Goal: Task Accomplishment & Management: Manage account settings

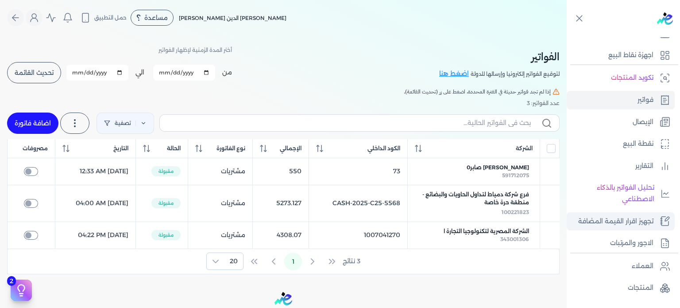
scroll to position [169, 0]
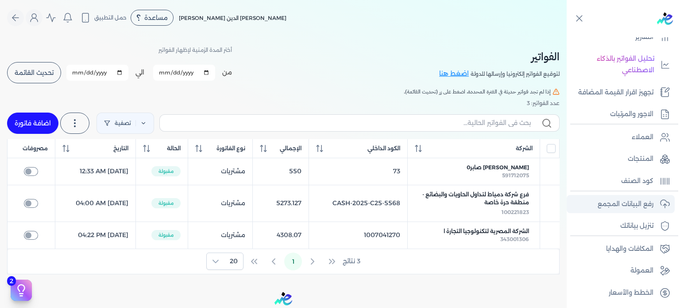
click at [631, 201] on p "رفع البيانات المجمع" at bounding box center [626, 204] width 56 height 12
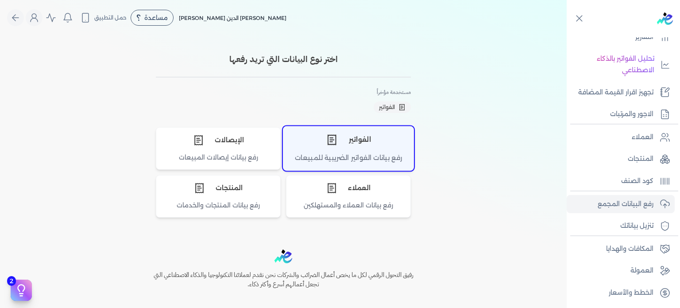
click at [359, 142] on div "الفواتير" at bounding box center [349, 139] width 130 height 27
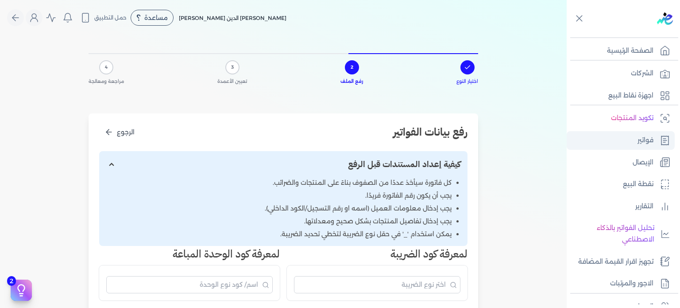
click at [651, 138] on p "فواتير" at bounding box center [646, 141] width 16 height 12
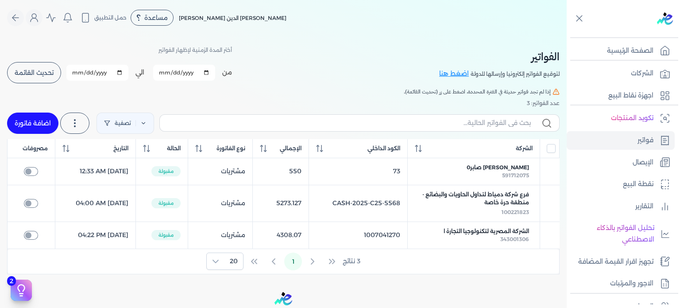
drag, startPoint x: 42, startPoint y: 70, endPoint x: 53, endPoint y: 74, distance: 11.8
click at [42, 70] on span "تحديث القائمة" at bounding box center [34, 73] width 39 height 6
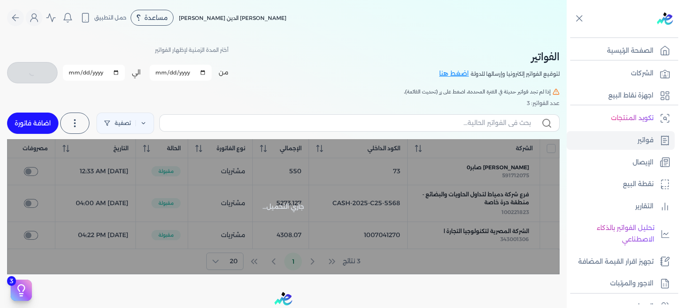
checkbox input "false"
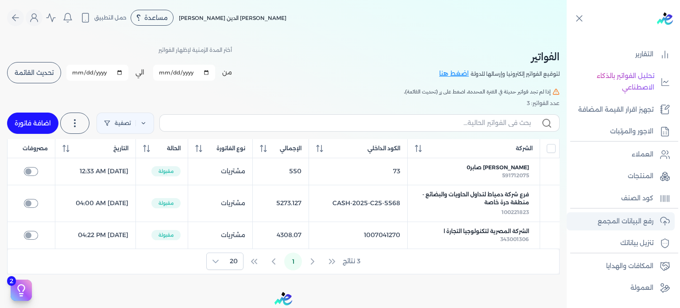
scroll to position [169, 0]
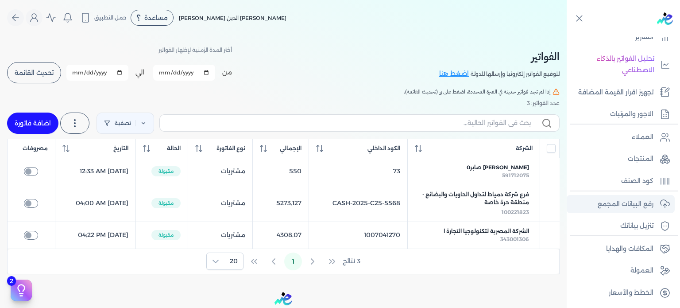
click at [635, 209] on link "رفع البيانات المجمع" at bounding box center [621, 204] width 108 height 19
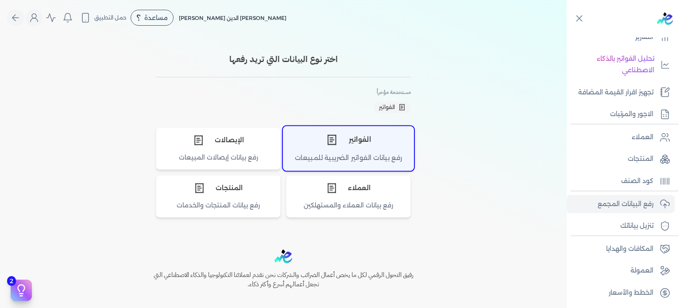
click at [361, 153] on div "رفع بيانات الفواتير الضريبية للمبيعات" at bounding box center [349, 161] width 130 height 17
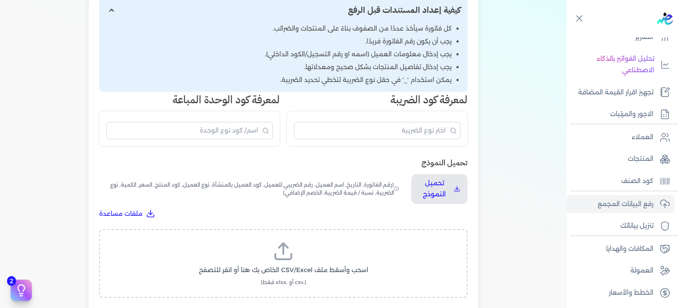
scroll to position [228, 0]
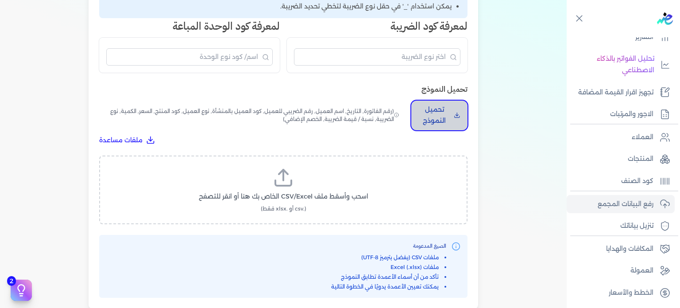
click at [435, 117] on p "تحميل النموذج" at bounding box center [435, 115] width 32 height 23
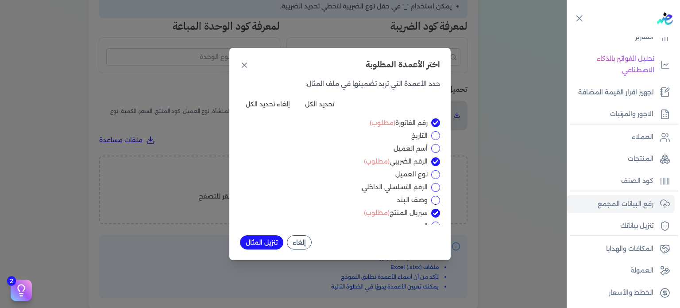
click at [438, 132] on input "التاريخ" at bounding box center [435, 135] width 9 height 9
checkbox input "true"
click at [437, 147] on input "أسم العميل" at bounding box center [435, 148] width 9 height 9
checkbox input "true"
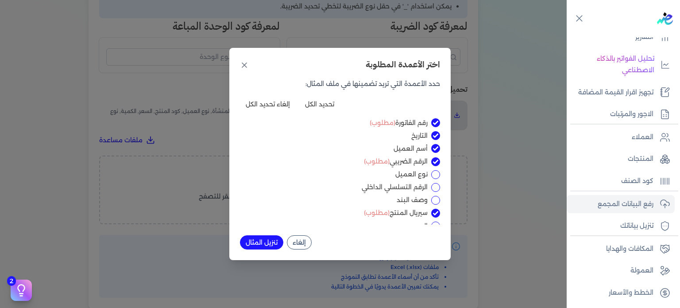
click at [433, 174] on input "نوع العميل" at bounding box center [435, 174] width 9 height 9
checkbox input "true"
click at [432, 184] on input "الرقم التسلسلي الداخلي" at bounding box center [435, 187] width 9 height 9
checkbox input "true"
click at [437, 202] on input "وصف البند" at bounding box center [435, 200] width 9 height 9
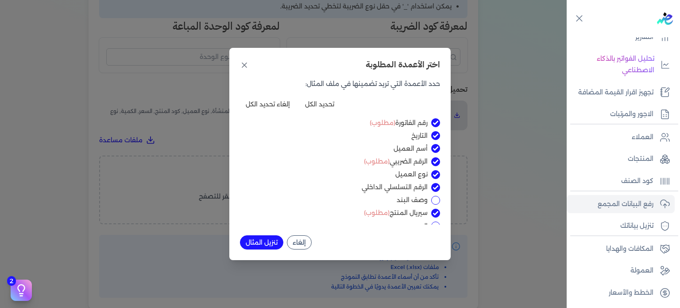
checkbox input "true"
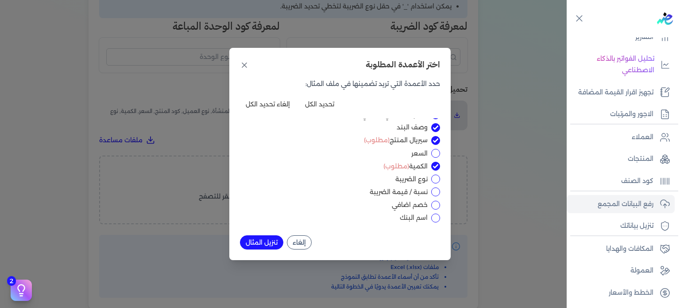
scroll to position [74, 0]
click at [438, 150] on input "السعر" at bounding box center [435, 152] width 9 height 9
checkbox input "true"
click at [437, 178] on input "نوع الضريبة" at bounding box center [435, 178] width 9 height 9
checkbox input "true"
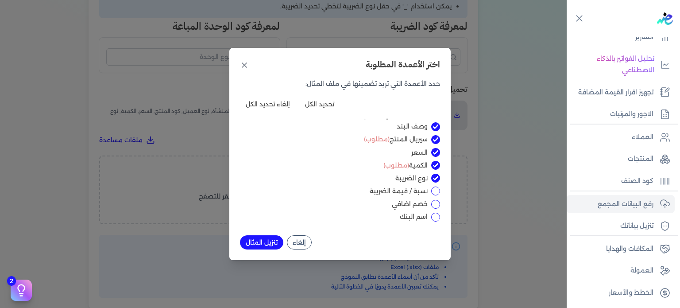
click at [437, 194] on input "نسبة / قيمة الضريبة" at bounding box center [435, 190] width 9 height 9
checkbox input "true"
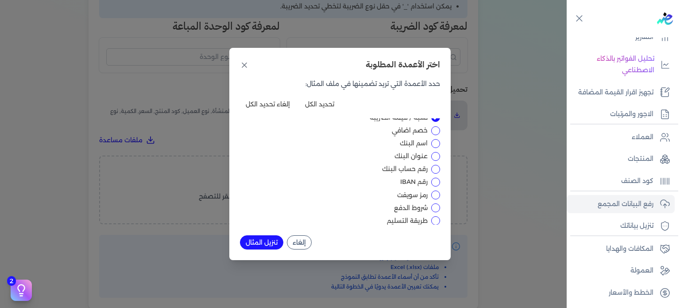
scroll to position [148, 0]
click at [435, 129] on input "خصم اضافي" at bounding box center [435, 130] width 9 height 9
checkbox input "true"
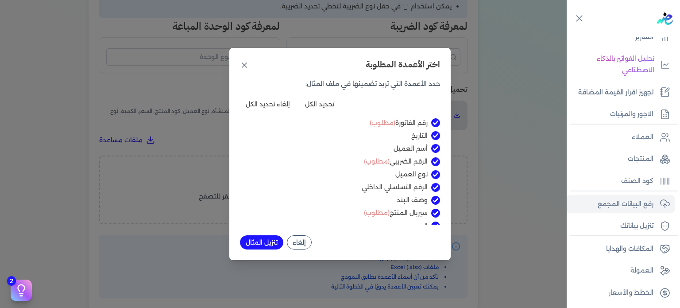
scroll to position [0, 0]
click at [298, 240] on button "إلغاء" at bounding box center [299, 242] width 25 height 14
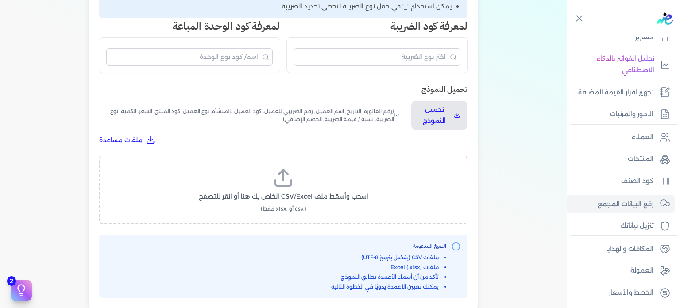
click at [268, 189] on label "اسحب وأسقط ملف CSV/Excel الخاص بك هنا أو انقر للتصفح (.csv أو .xlsx فقط)" at bounding box center [284, 190] width 346 height 46
click at [0, 0] on input "اسحب وأسقط ملف CSV/Excel الخاص بك هنا أو انقر للتصفح (.csv أو .xlsx فقط)" at bounding box center [0, 0] width 0 height 0
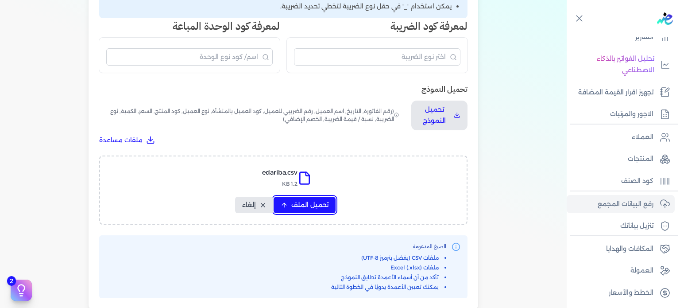
click at [315, 203] on span "تحميل الملف" at bounding box center [309, 204] width 37 height 9
select select "رقم الفاتورة"
select select "أسم العميل"
select select "الرقم الضريبي"
select select "وصف البند"
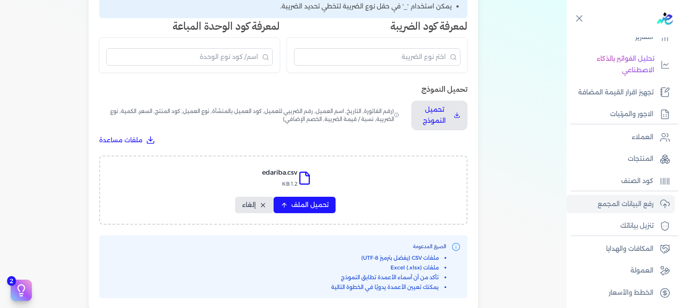
select select "سيريال المنتج"
select select "السعر"
select select "الكمية"
select select "نوع الضريبة"
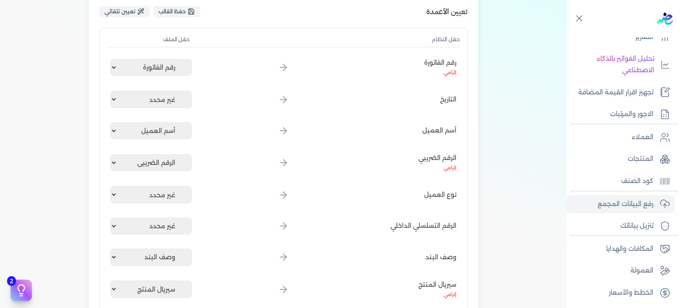
scroll to position [80, 0]
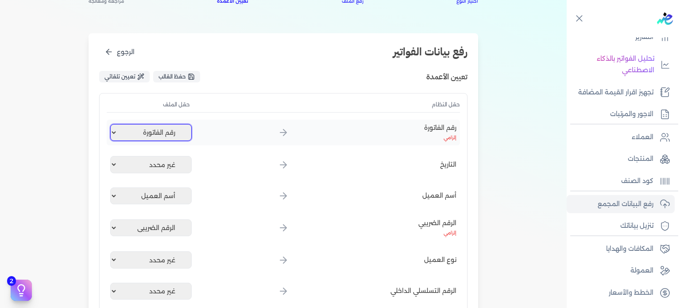
click at [159, 133] on select "غير محدد رقم الفاتورة أسم العميل الرقم الضريبي وصف البند سيريال المنتج السعر ال…" at bounding box center [151, 132] width 82 height 17
click at [158, 132] on select "غير محدد رقم الفاتورة أسم العميل الرقم الضريبي وصف البند سيريال المنتج السعر ال…" at bounding box center [151, 132] width 82 height 17
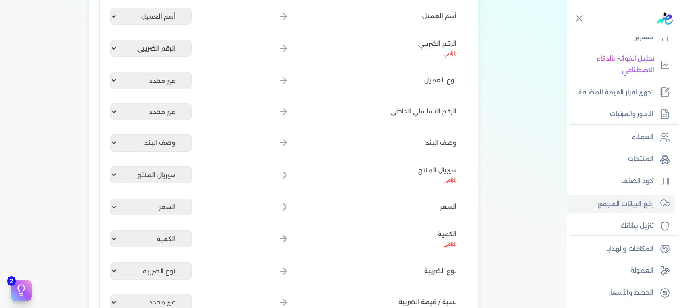
scroll to position [0, 0]
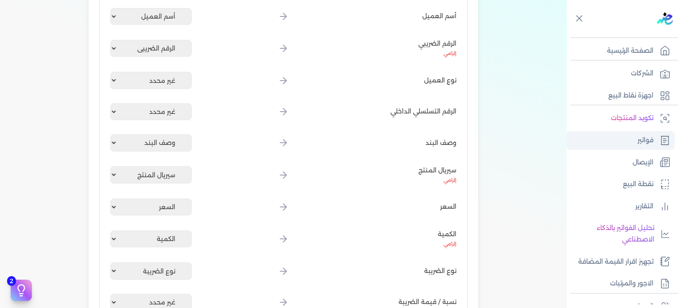
click at [647, 146] on link "فواتير" at bounding box center [621, 140] width 108 height 19
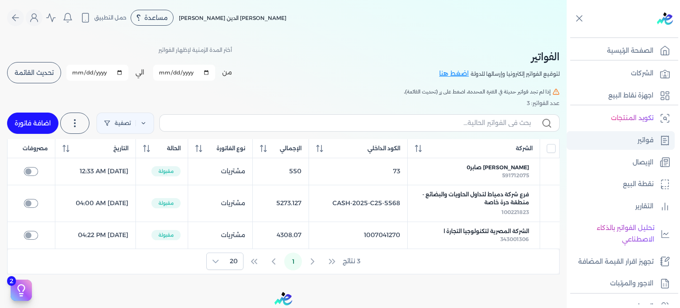
click at [640, 140] on p "فواتير" at bounding box center [646, 141] width 16 height 12
click at [39, 20] on icon "Global" at bounding box center [34, 17] width 11 height 11
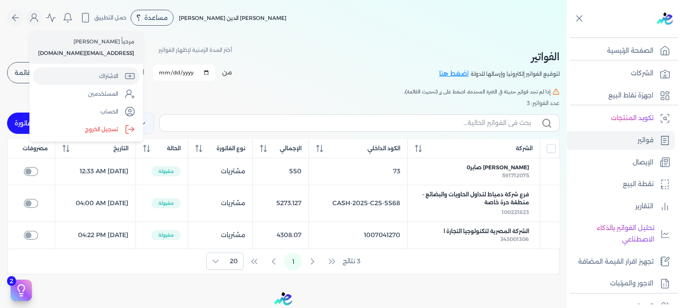
click at [93, 78] on link "الاشتراك" at bounding box center [86, 76] width 107 height 18
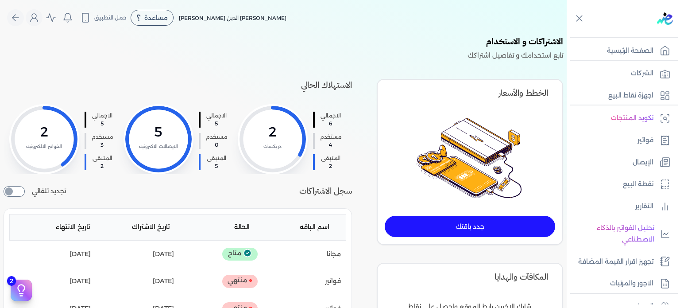
click at [456, 225] on link "جدد باقتك" at bounding box center [470, 226] width 171 height 21
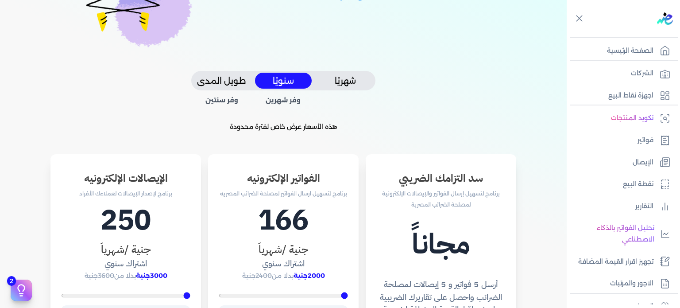
scroll to position [191, 0]
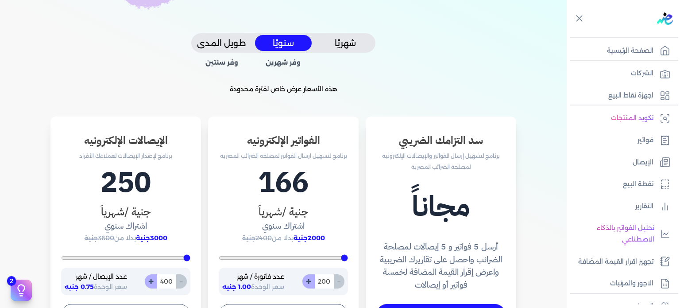
click at [354, 40] on button "شهريًا" at bounding box center [345, 43] width 57 height 16
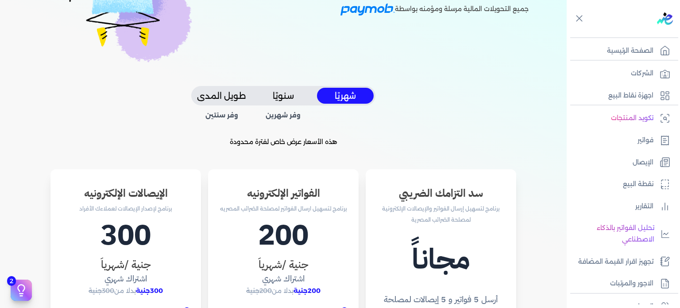
scroll to position [0, 0]
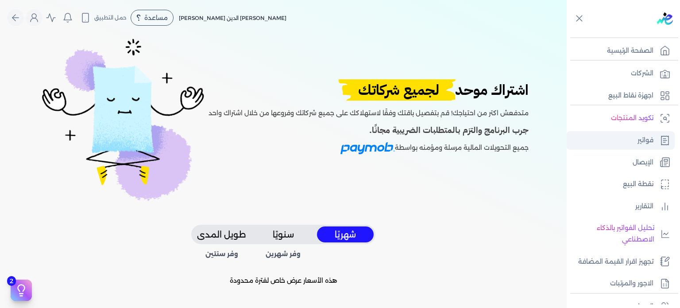
click at [657, 142] on link "فواتير" at bounding box center [621, 140] width 108 height 19
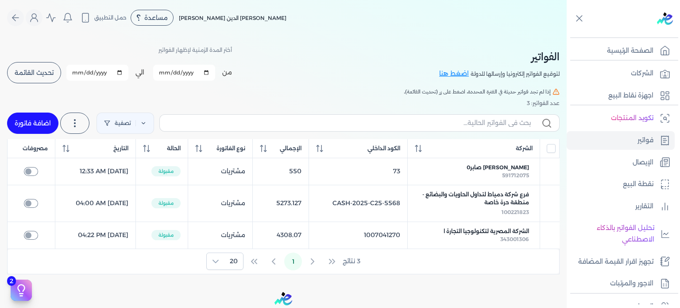
click at [31, 72] on span "تحديث القائمة" at bounding box center [34, 73] width 39 height 6
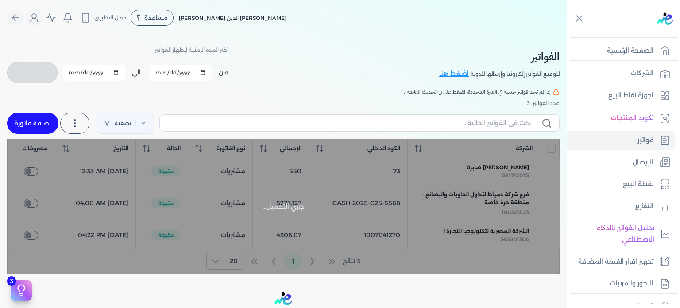
checkbox input "false"
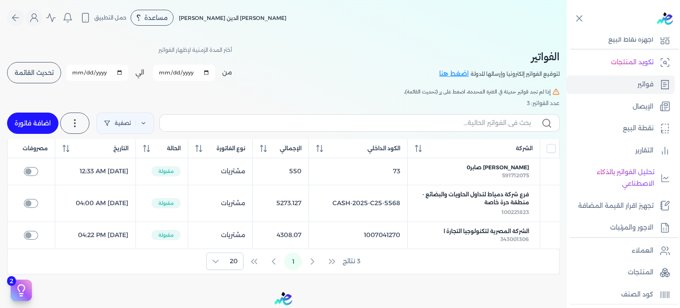
scroll to position [169, 0]
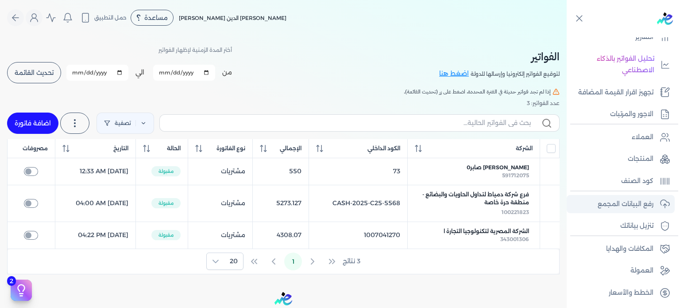
click at [638, 202] on p "رفع البيانات المجمع" at bounding box center [626, 204] width 56 height 12
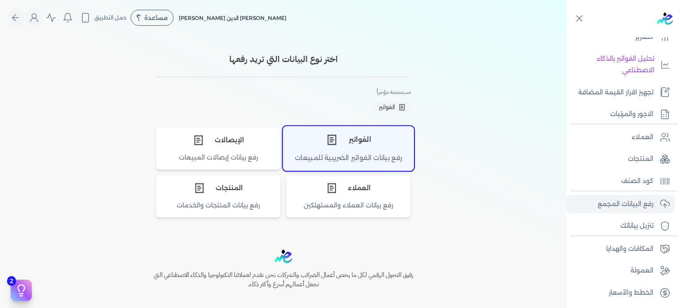
click at [383, 148] on div "الفواتير" at bounding box center [349, 139] width 130 height 27
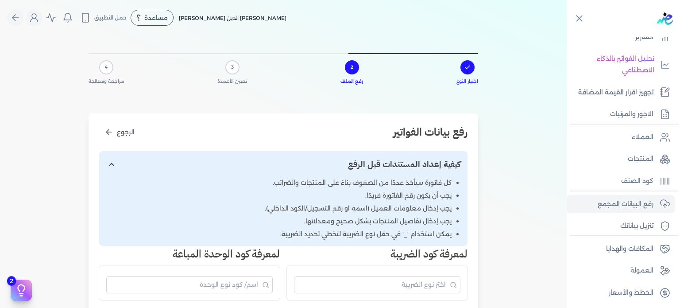
scroll to position [369, 0]
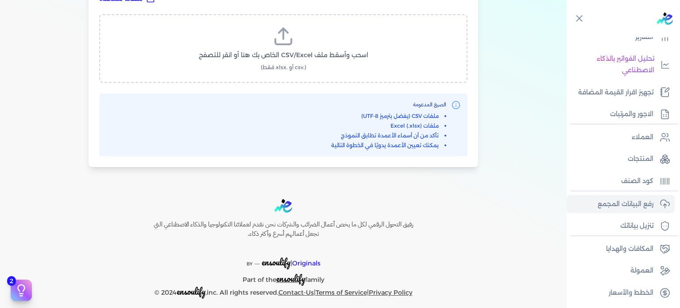
click at [316, 39] on label "اسحب وأسقط ملف CSV/Excel الخاص بك هنا أو انقر للتصفح (.csv أو .xlsx فقط)" at bounding box center [284, 49] width 346 height 46
click at [0, 0] on input "اسحب وأسقط ملف CSV/Excel الخاص بك هنا أو انقر للتصفح (.csv أو .xlsx فقط)" at bounding box center [0, 0] width 0 height 0
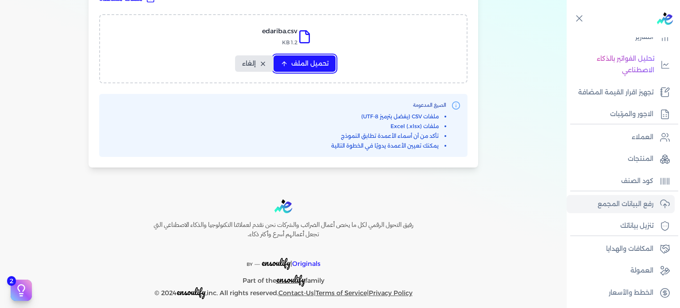
click at [304, 62] on span "تحميل الملف" at bounding box center [309, 63] width 37 height 9
select select "رقم الفاتورة"
select select "أسم العميل"
select select "الرقم الضريبي"
select select "وصف البند"
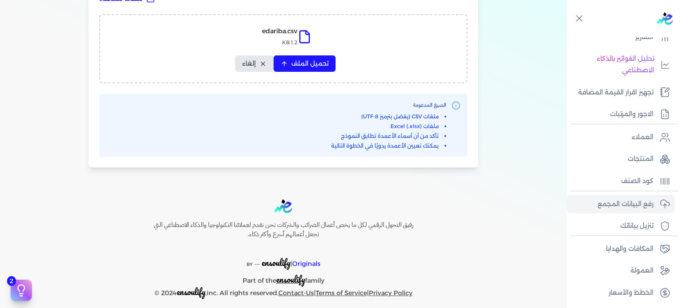
select select "سيريال المنتج"
select select "السعر"
select select "الكمية"
select select "نوع الضريبة"
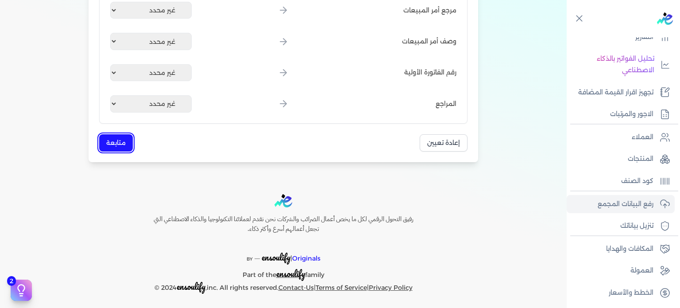
click at [105, 139] on button "متابعة" at bounding box center [116, 142] width 34 height 17
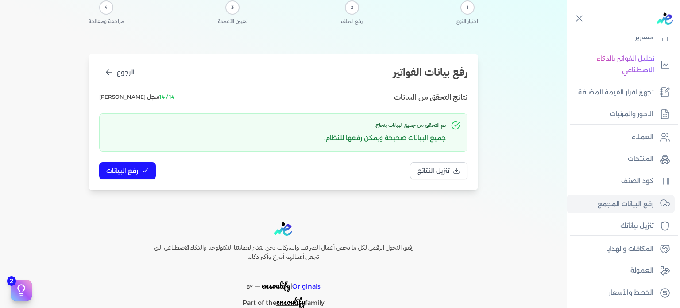
scroll to position [16, 0]
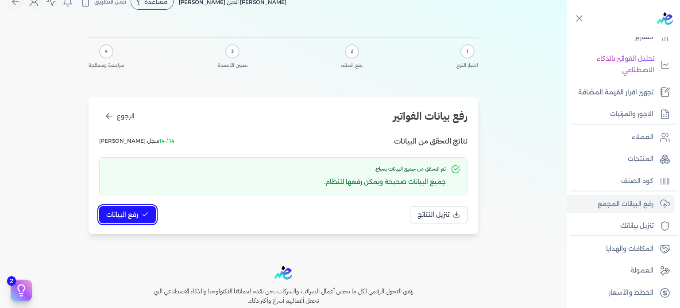
click at [143, 212] on icon at bounding box center [145, 214] width 7 height 7
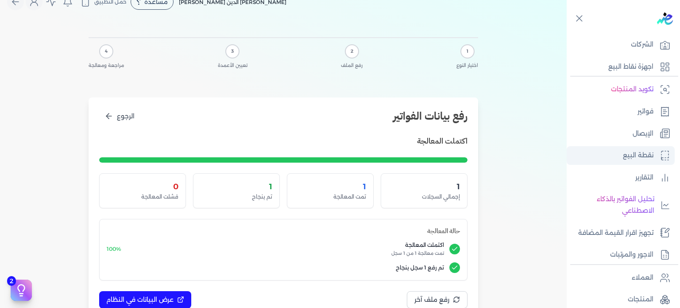
scroll to position [0, 0]
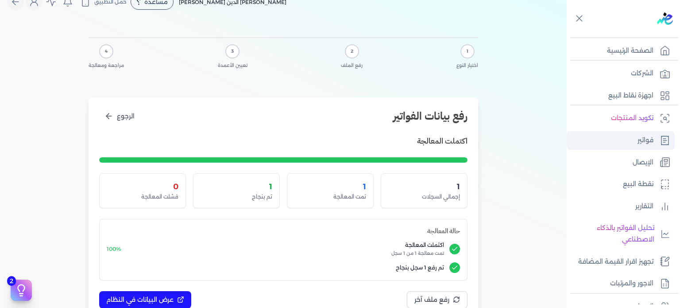
click at [650, 139] on p "فواتير" at bounding box center [646, 141] width 16 height 12
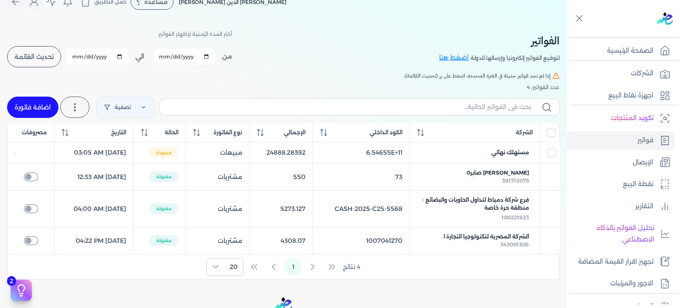
click at [47, 58] on span "تحديث القائمة" at bounding box center [34, 57] width 39 height 6
click at [39, 63] on button "تحديث القائمة" at bounding box center [34, 56] width 54 height 21
click at [41, 54] on span "تحديث القائمة" at bounding box center [34, 57] width 39 height 6
click at [552, 131] on input "All items unselected" at bounding box center [551, 132] width 9 height 9
checkbox input "true"
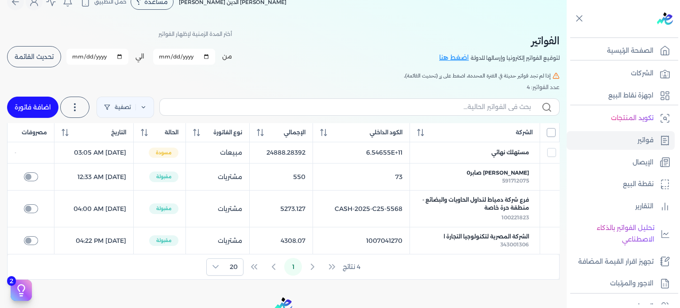
checkbox input "true"
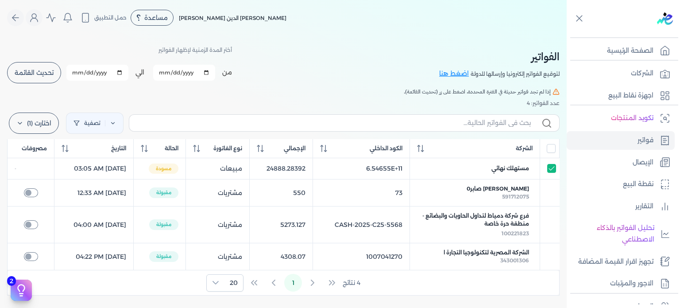
click at [38, 73] on span "تحديث القائمة" at bounding box center [34, 73] width 39 height 6
click at [46, 124] on label "اختارت (1)" at bounding box center [34, 123] width 50 height 21
click at [93, 150] on button "مسح" at bounding box center [53, 147] width 85 height 16
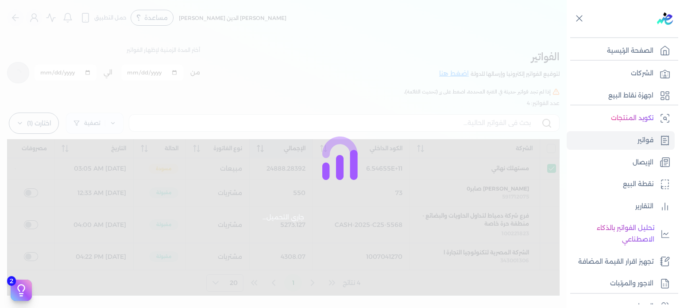
checkbox input "true"
